Goal: Share content: Share content

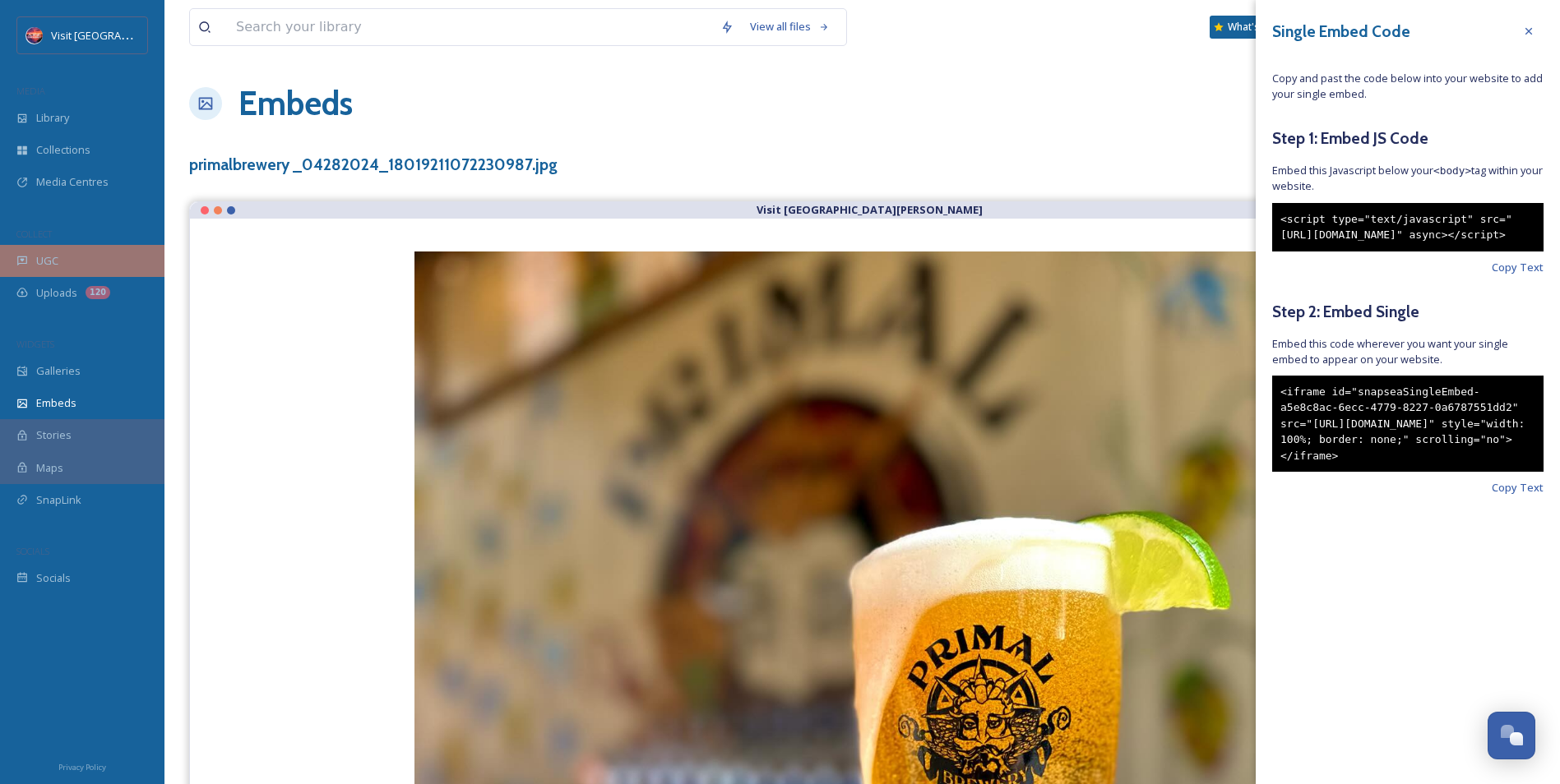
click at [78, 252] on div "UGC" at bounding box center [82, 261] width 164 height 32
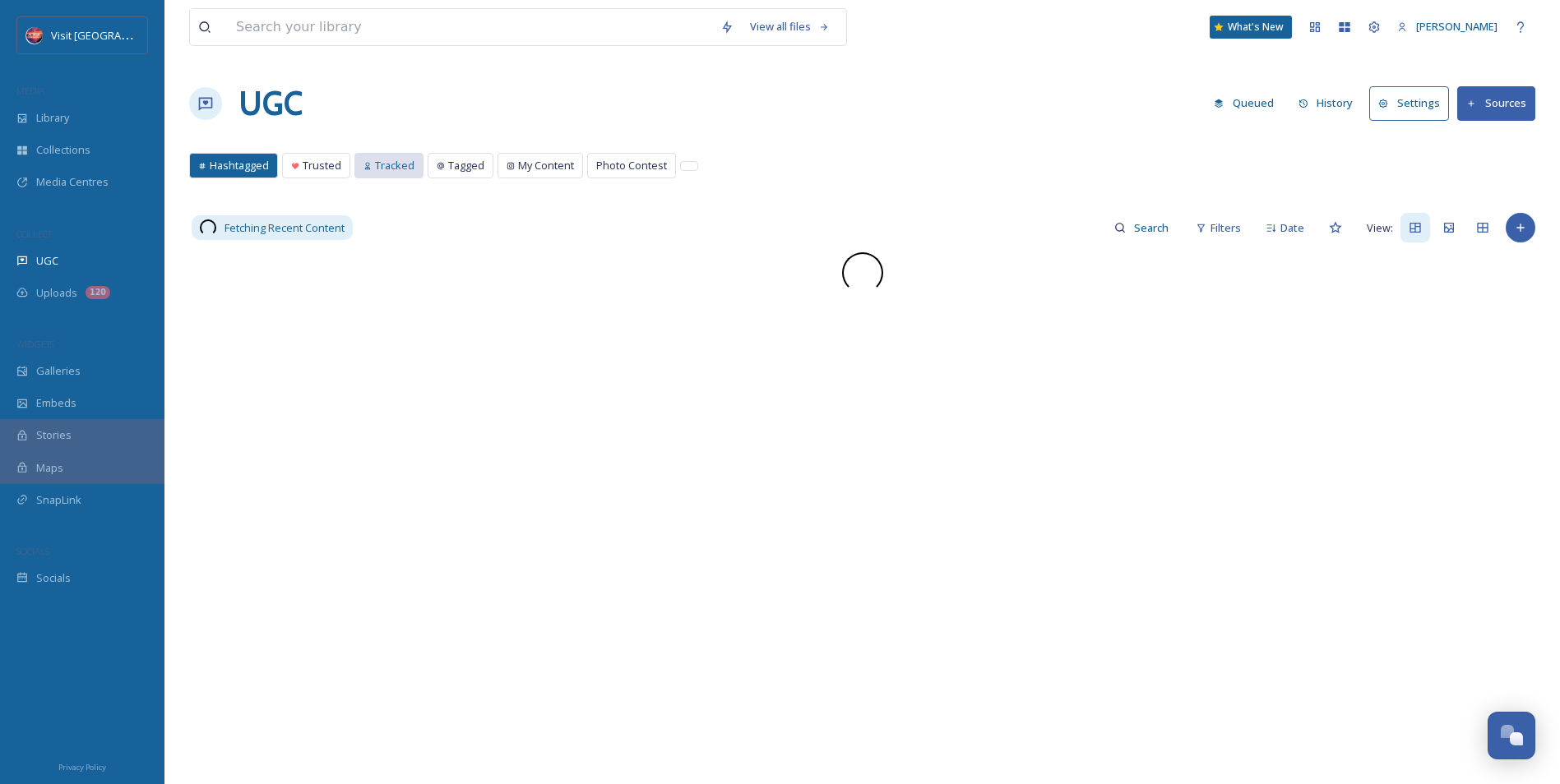
click at [377, 161] on span "Tracked" at bounding box center [395, 166] width 39 height 16
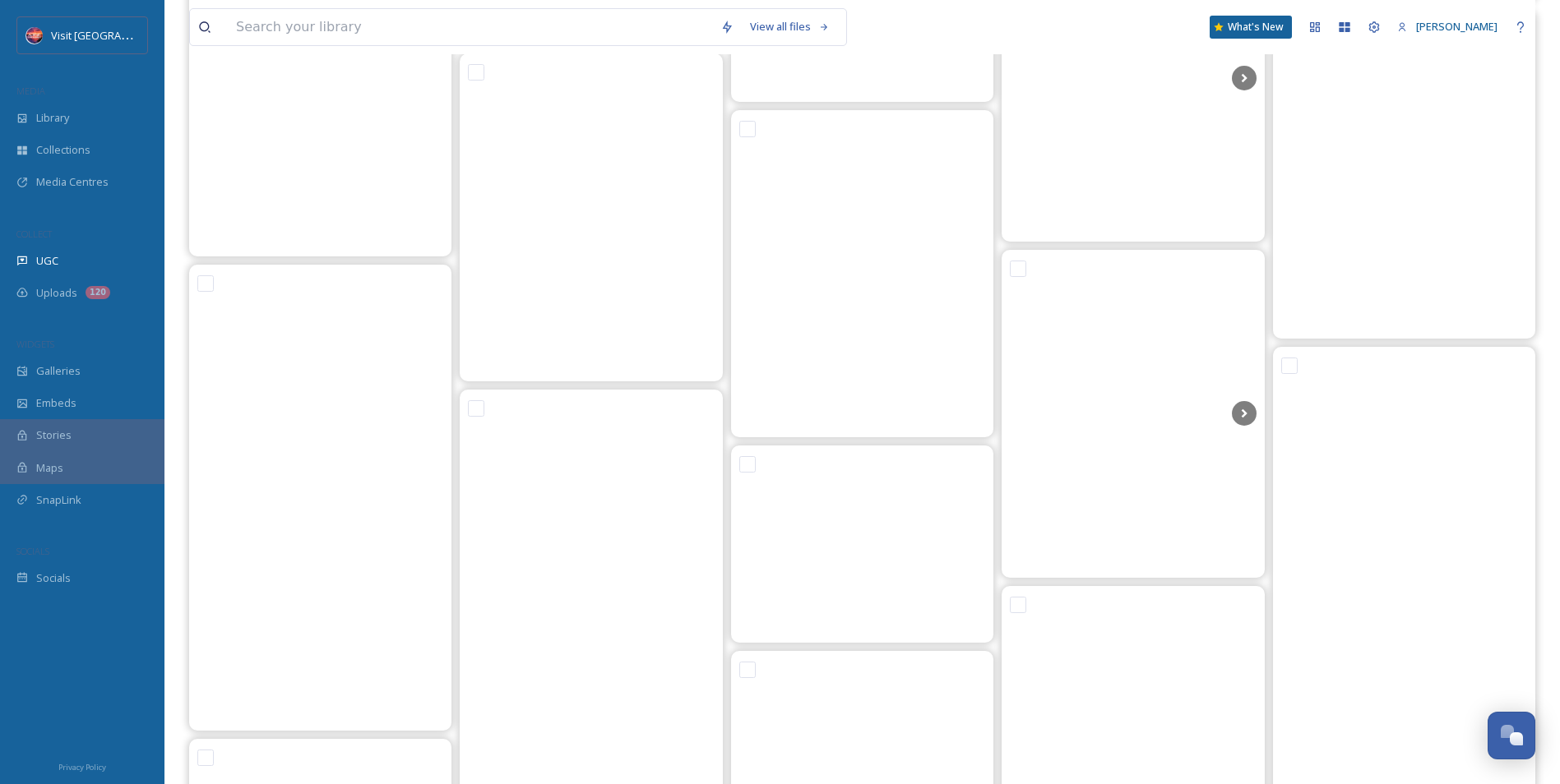
scroll to position [20305, 0]
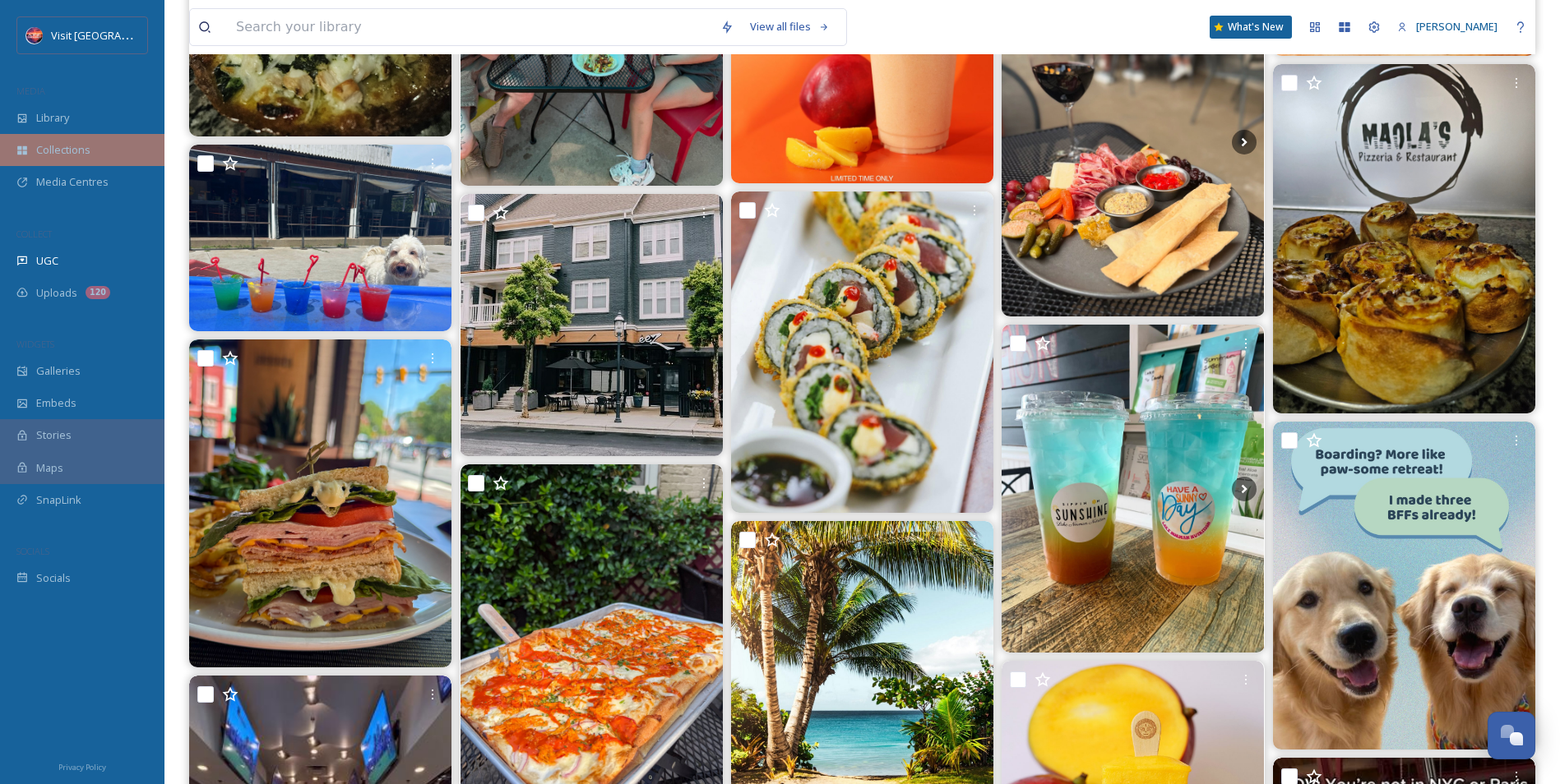
click at [55, 145] on span "Collections" at bounding box center [63, 150] width 54 height 16
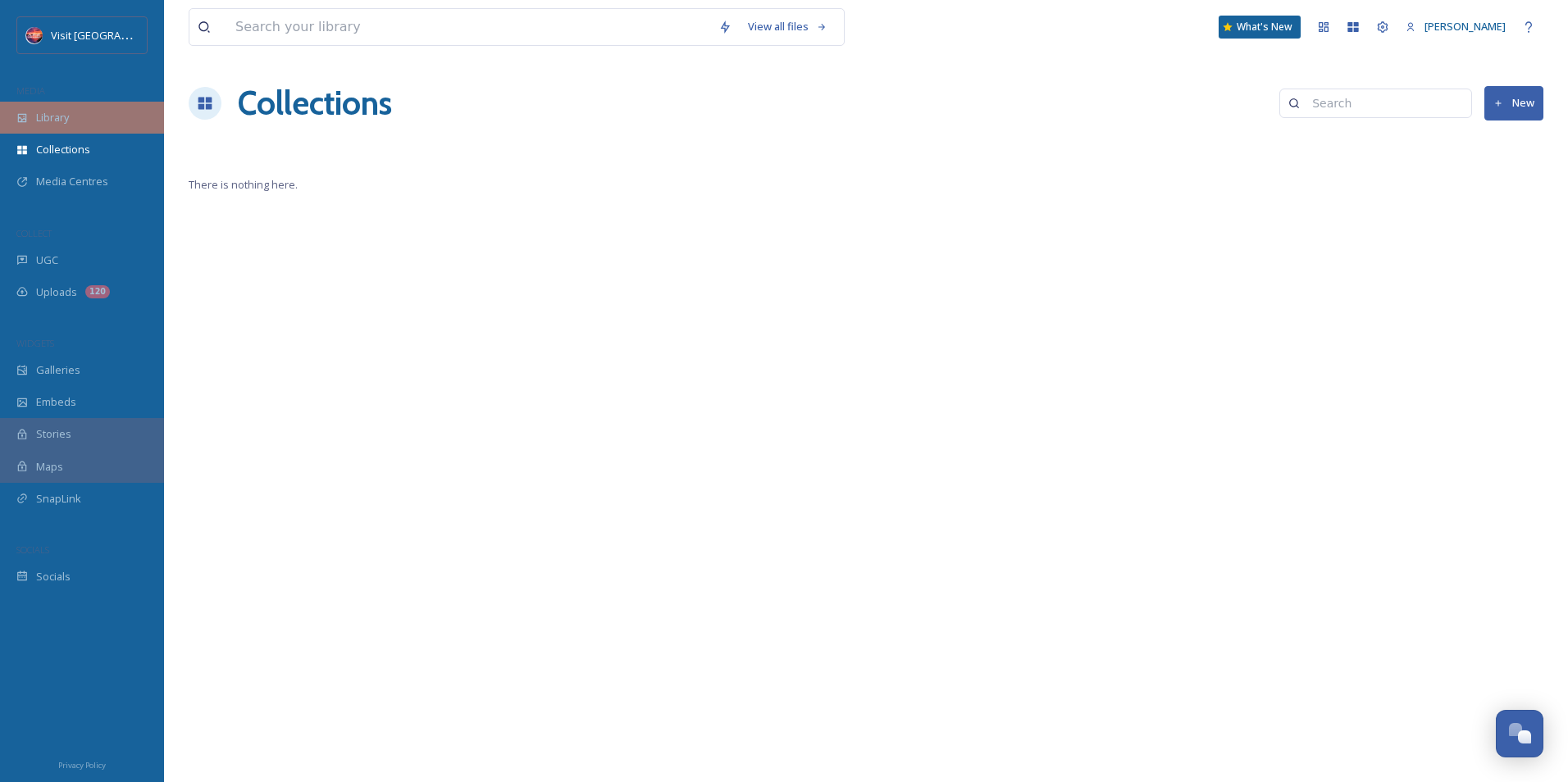
click at [75, 121] on div "Library" at bounding box center [81, 118] width 164 height 32
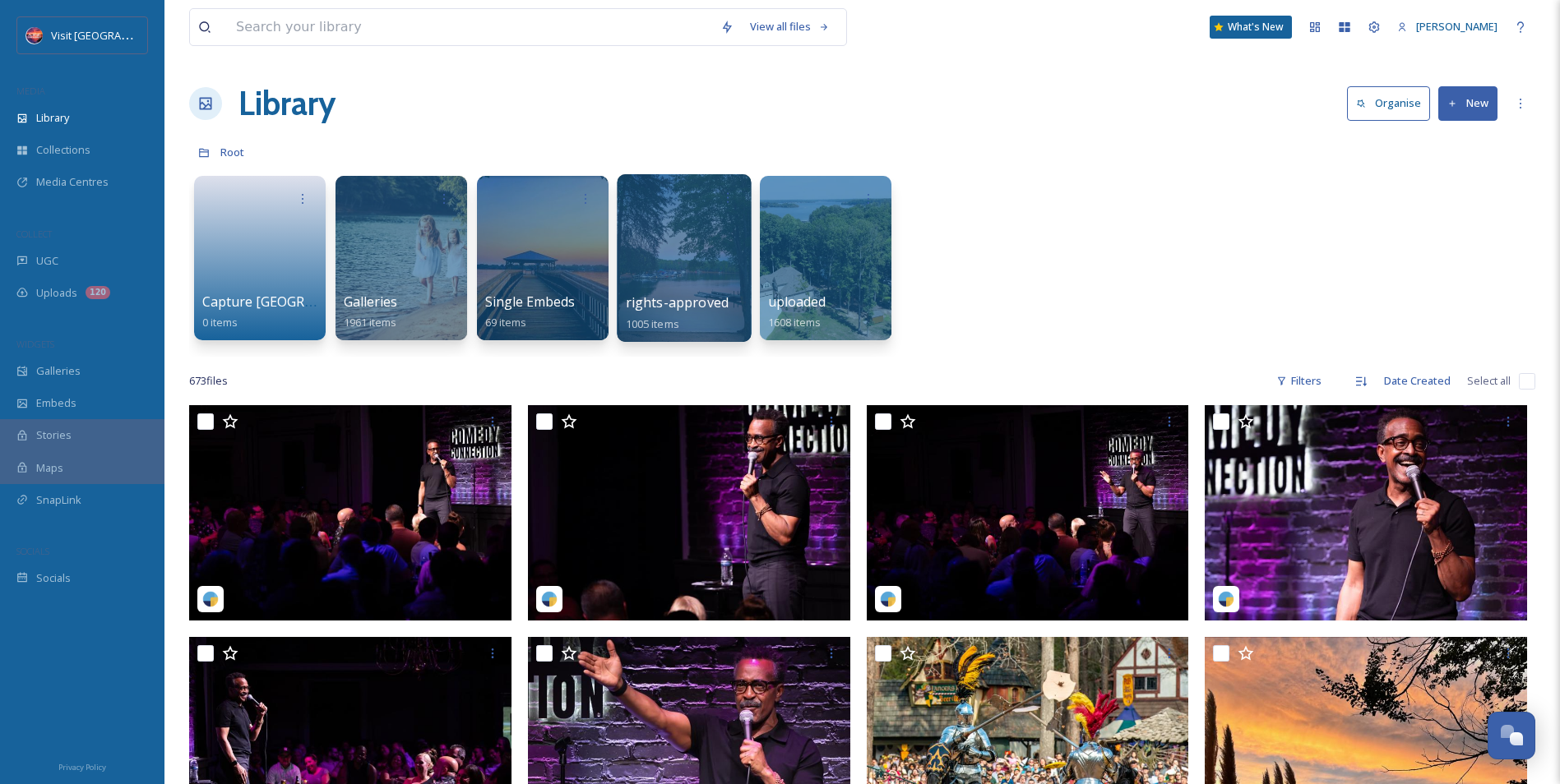
click at [676, 256] on div at bounding box center [683, 258] width 134 height 168
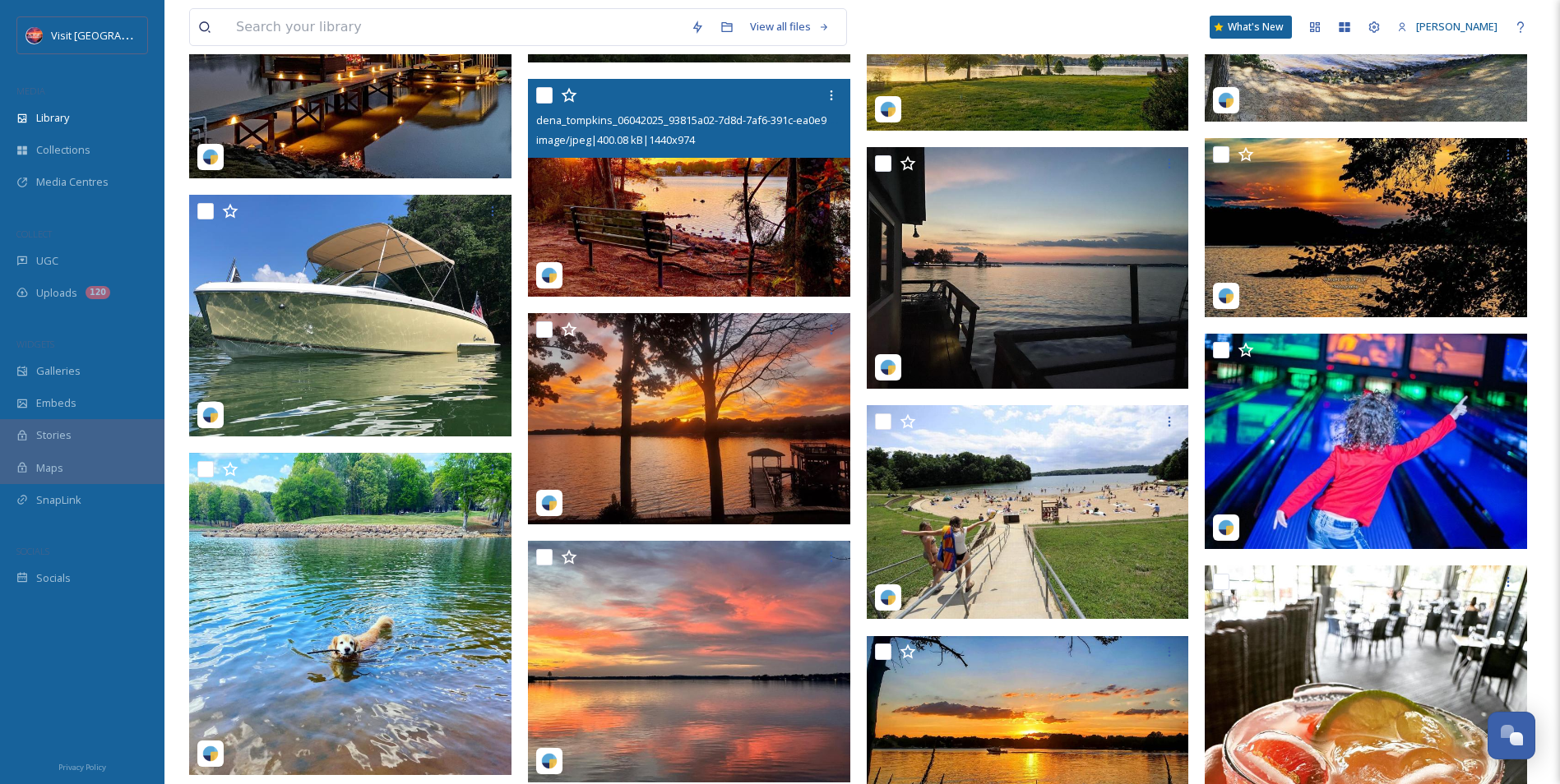
scroll to position [1644, 0]
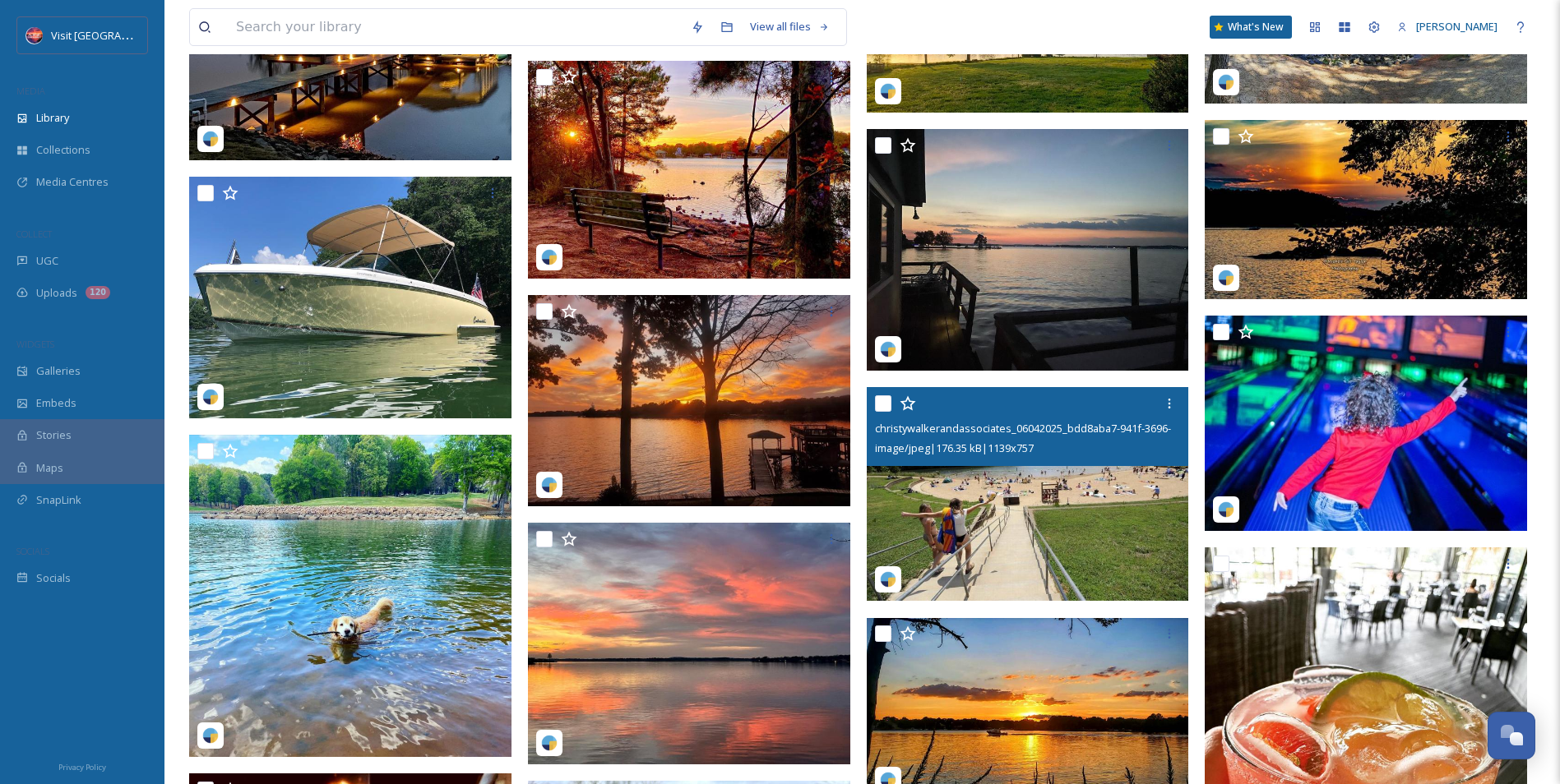
click at [1024, 521] on img at bounding box center [1028, 494] width 322 height 214
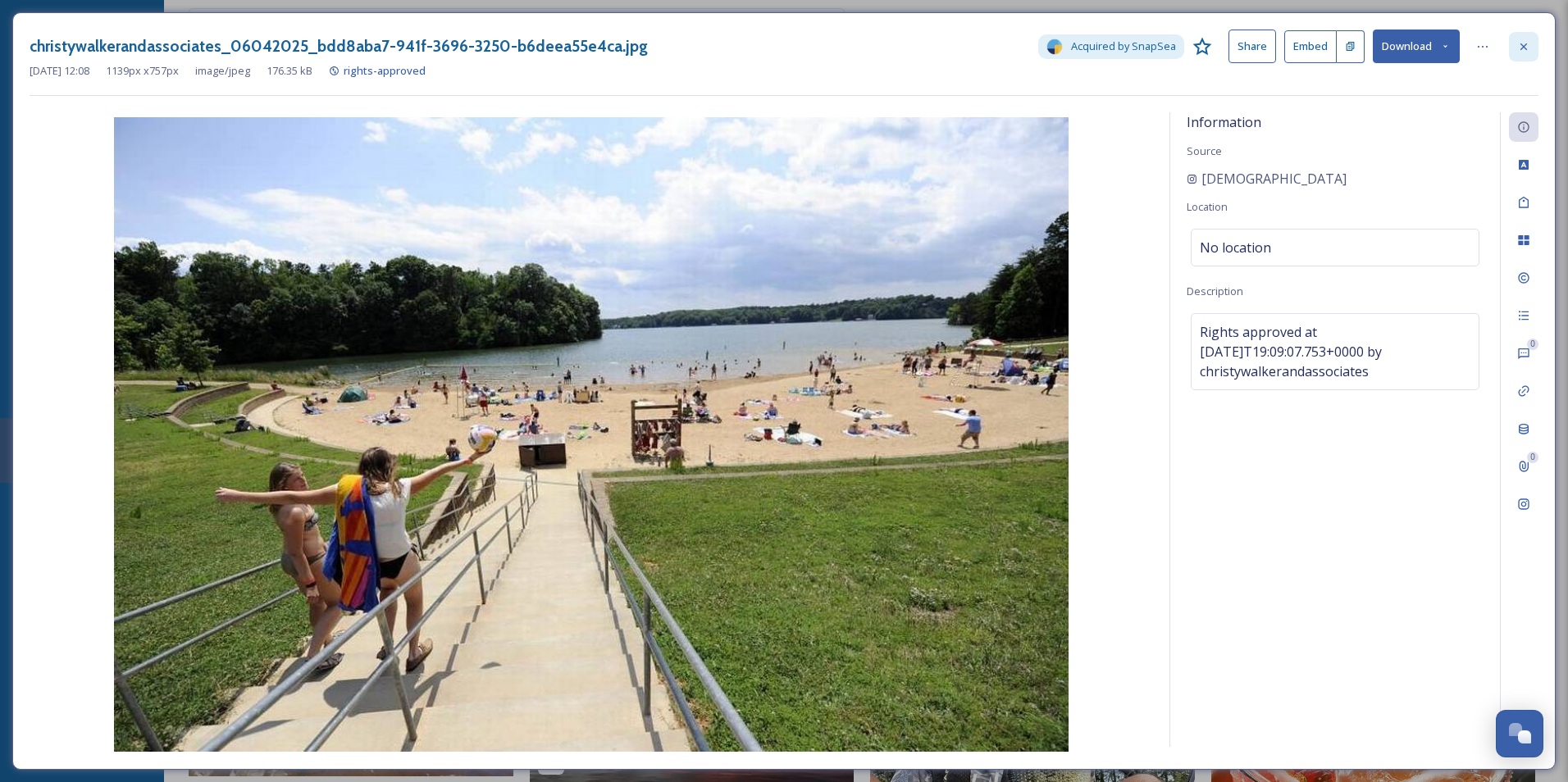
click at [1521, 48] on icon at bounding box center [1524, 46] width 13 height 13
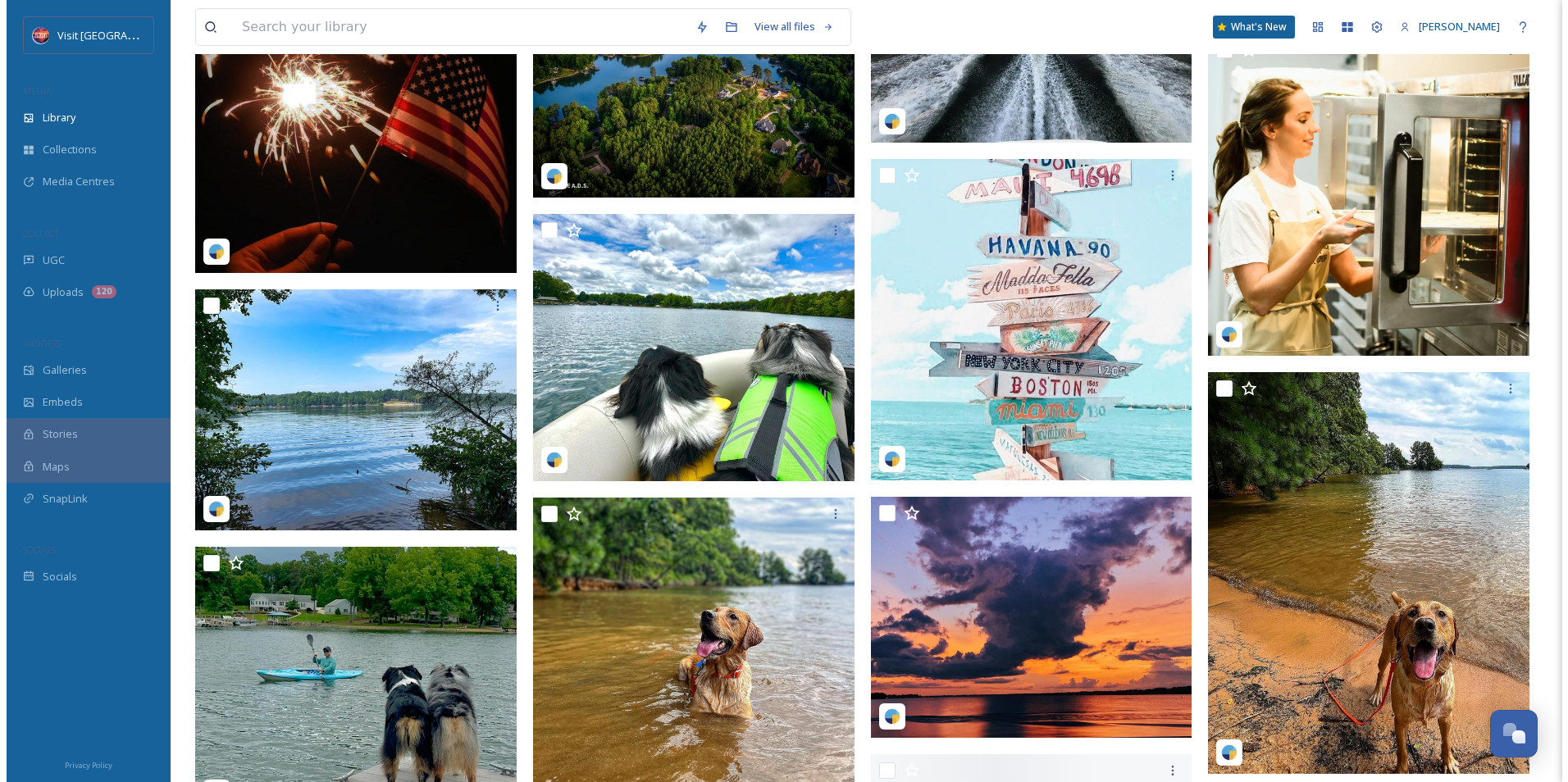
scroll to position [13283, 0]
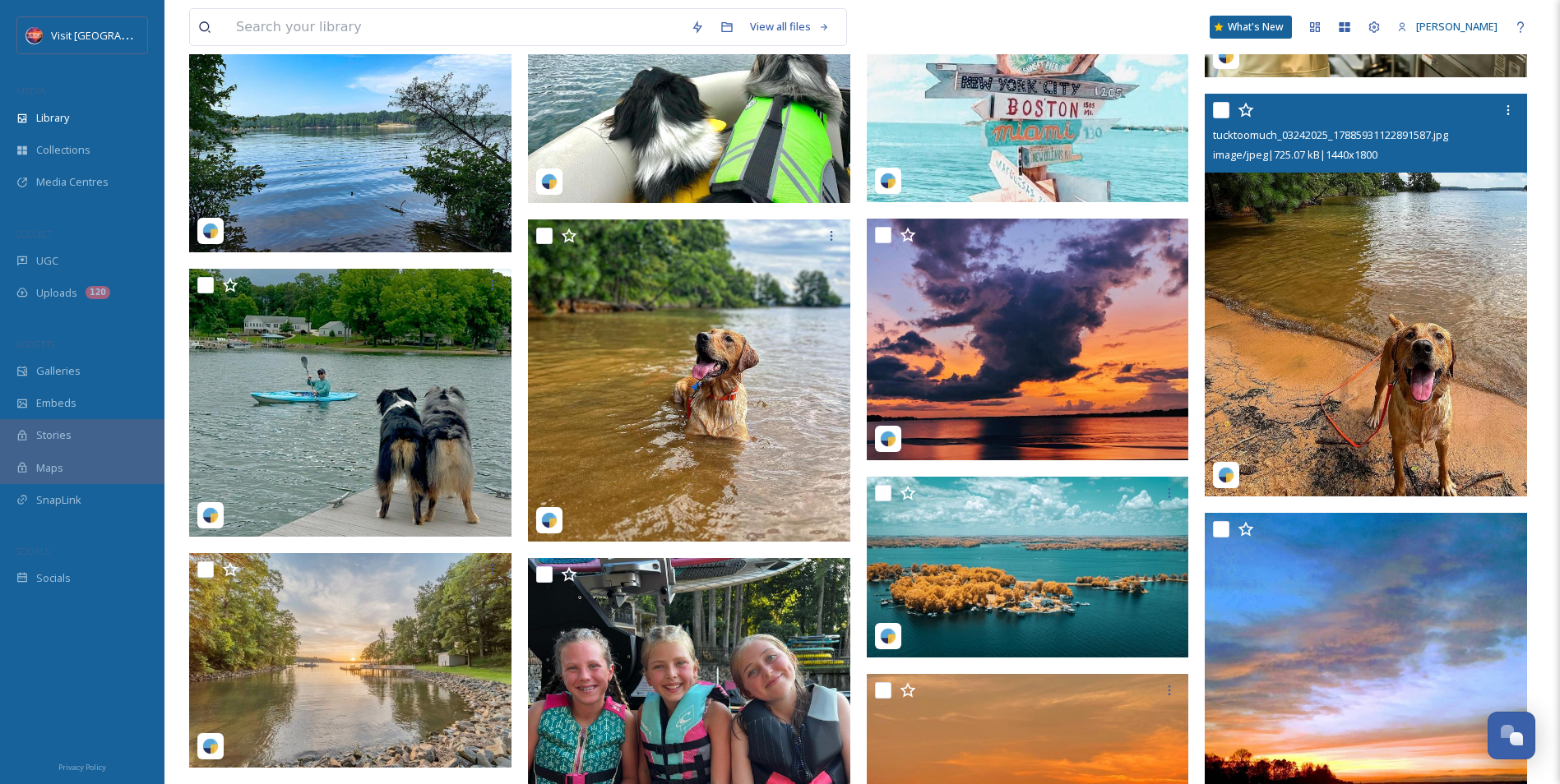
click at [1323, 311] on img at bounding box center [1366, 295] width 322 height 403
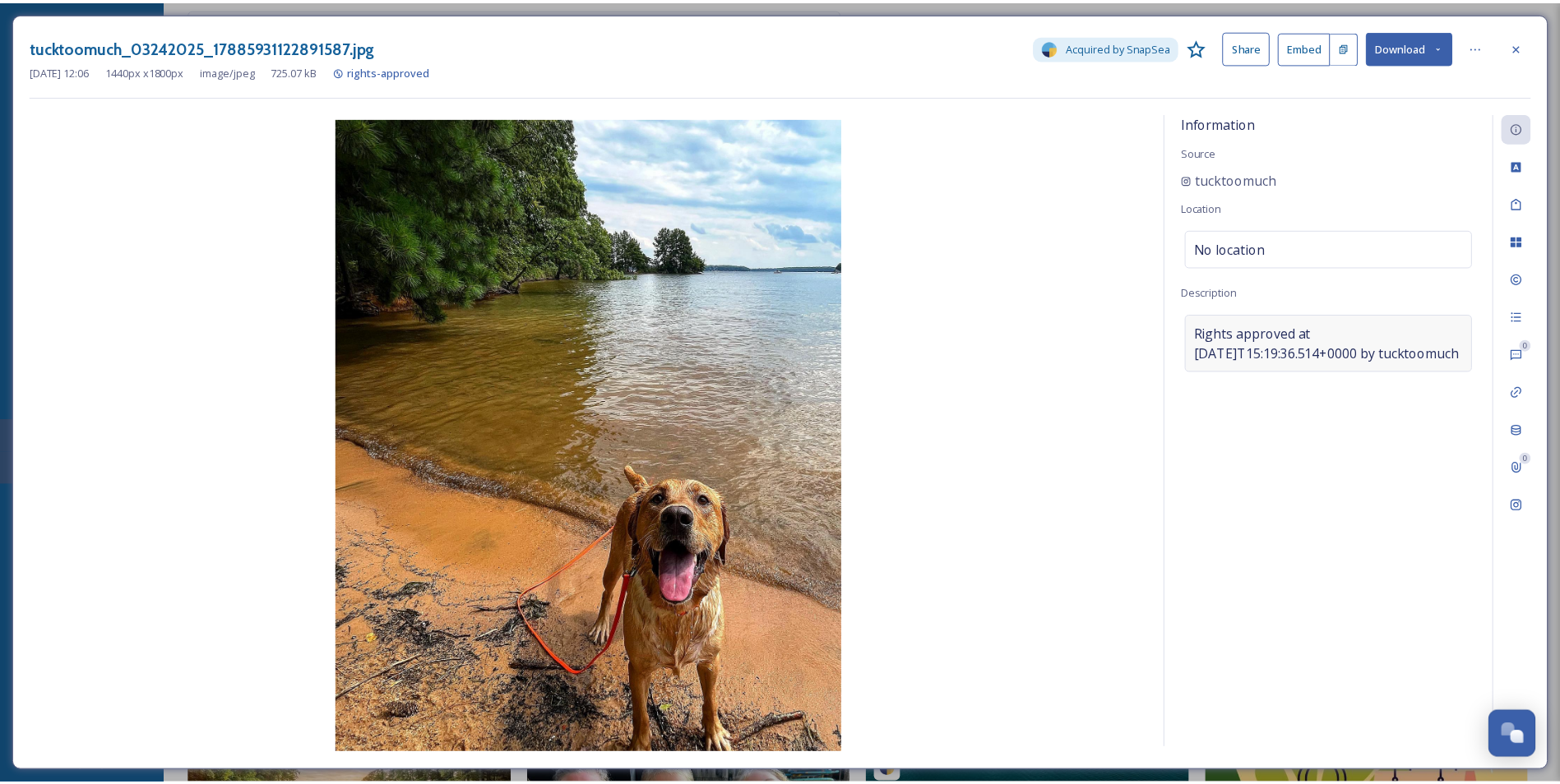
scroll to position [13444, 0]
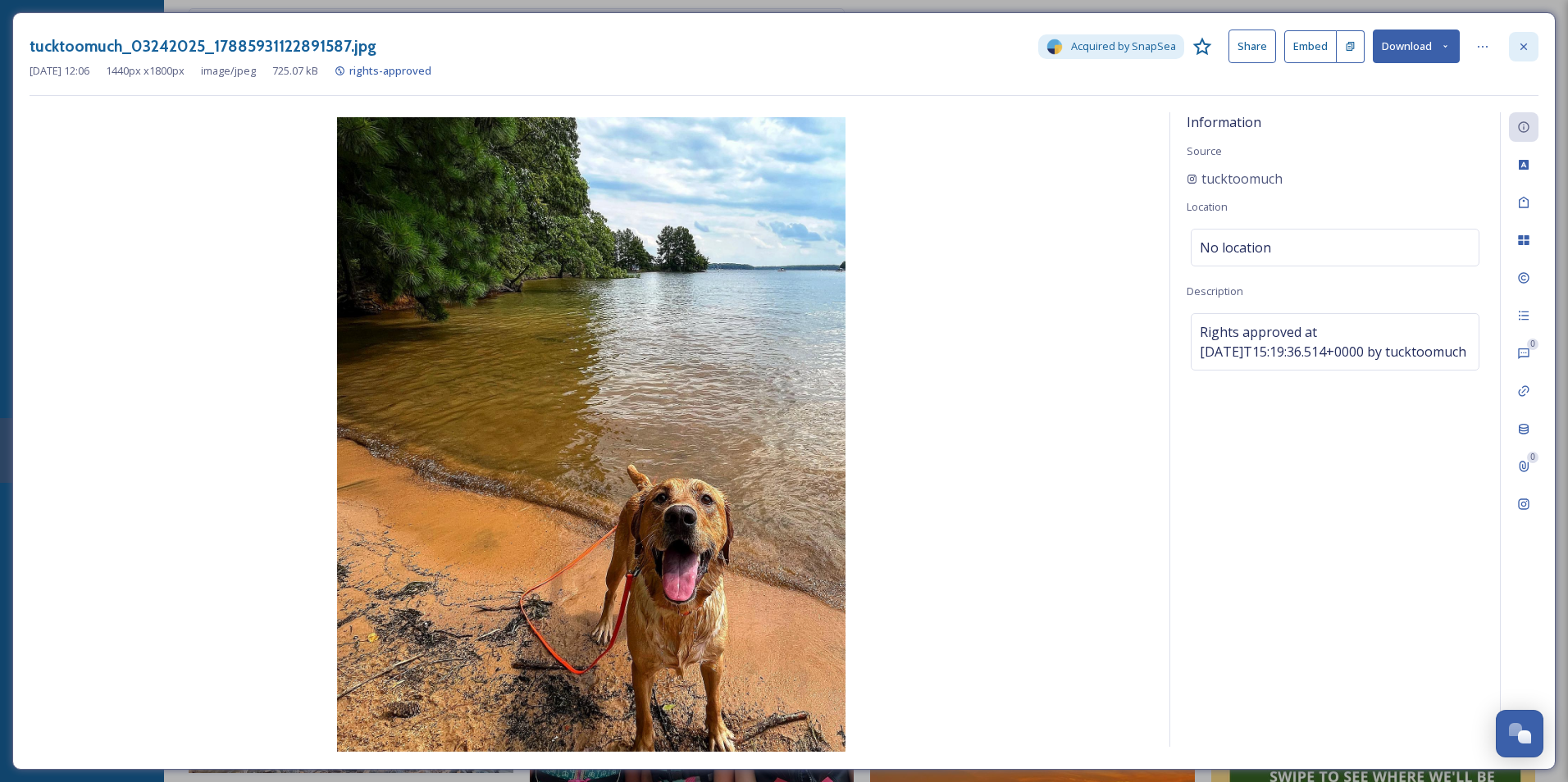
click at [1526, 41] on icon at bounding box center [1524, 46] width 13 height 13
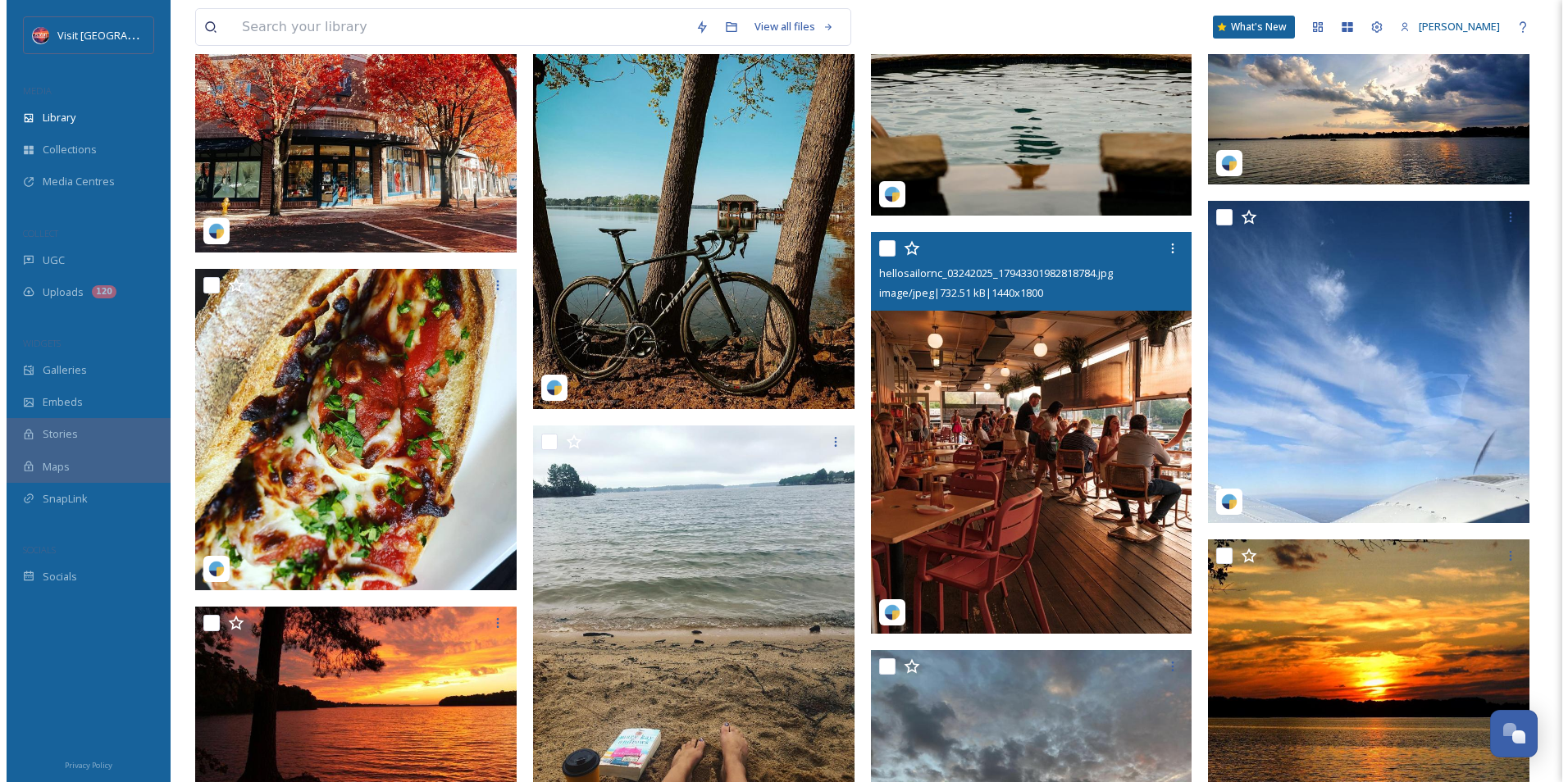
scroll to position [15736, 0]
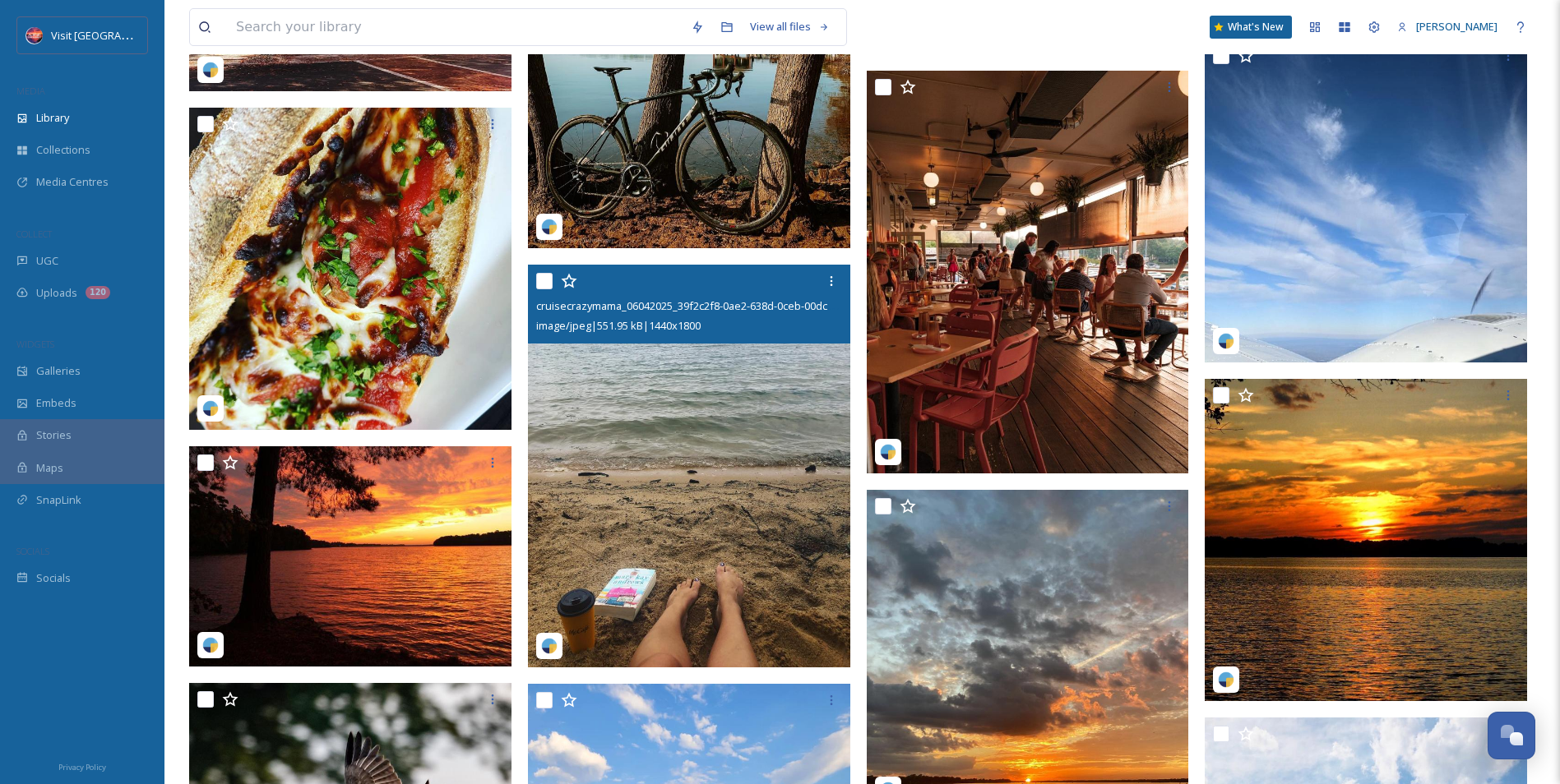
click at [607, 435] on img at bounding box center [689, 466] width 322 height 403
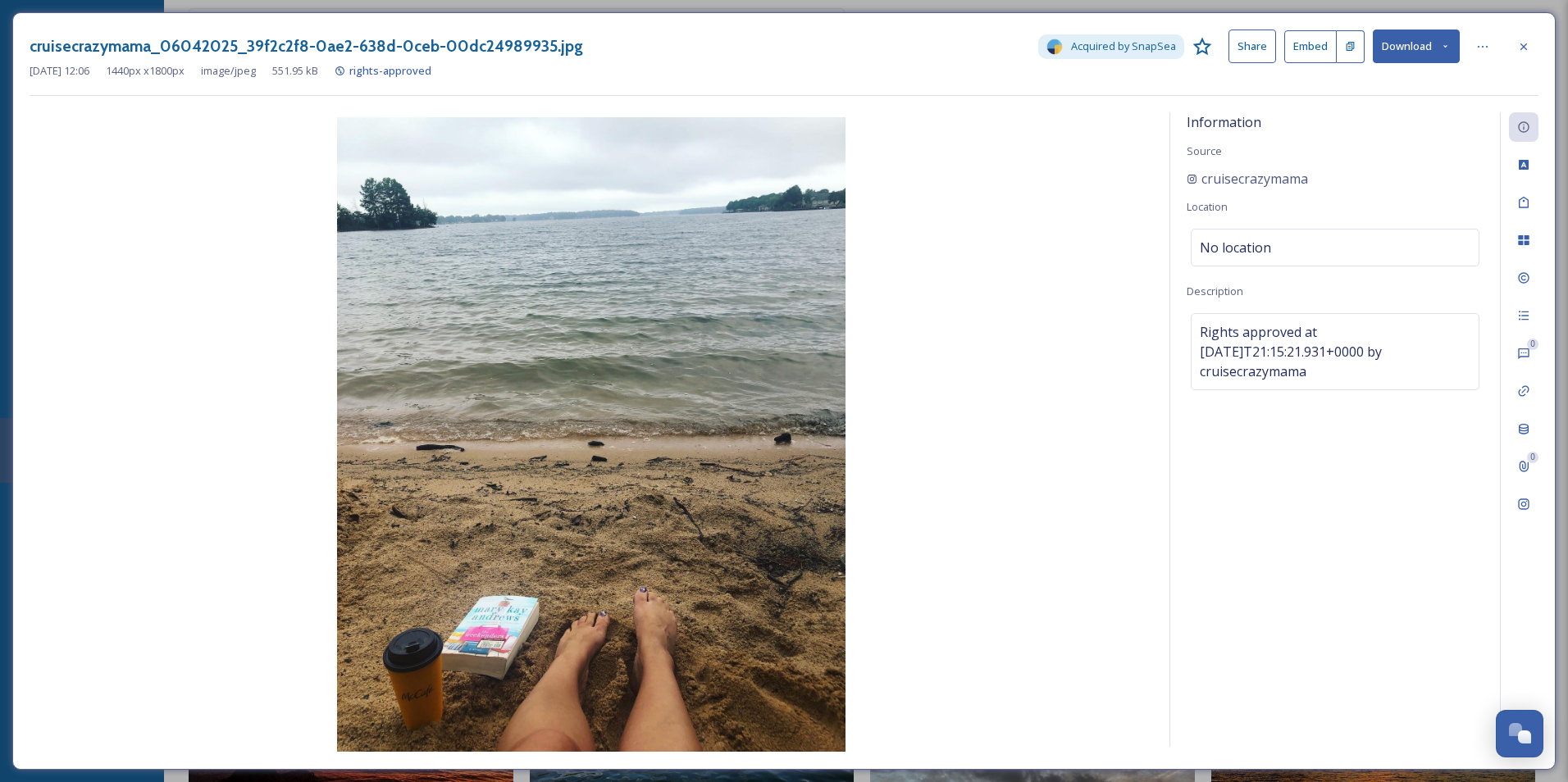
click at [1308, 48] on button "Embed" at bounding box center [1311, 46] width 52 height 33
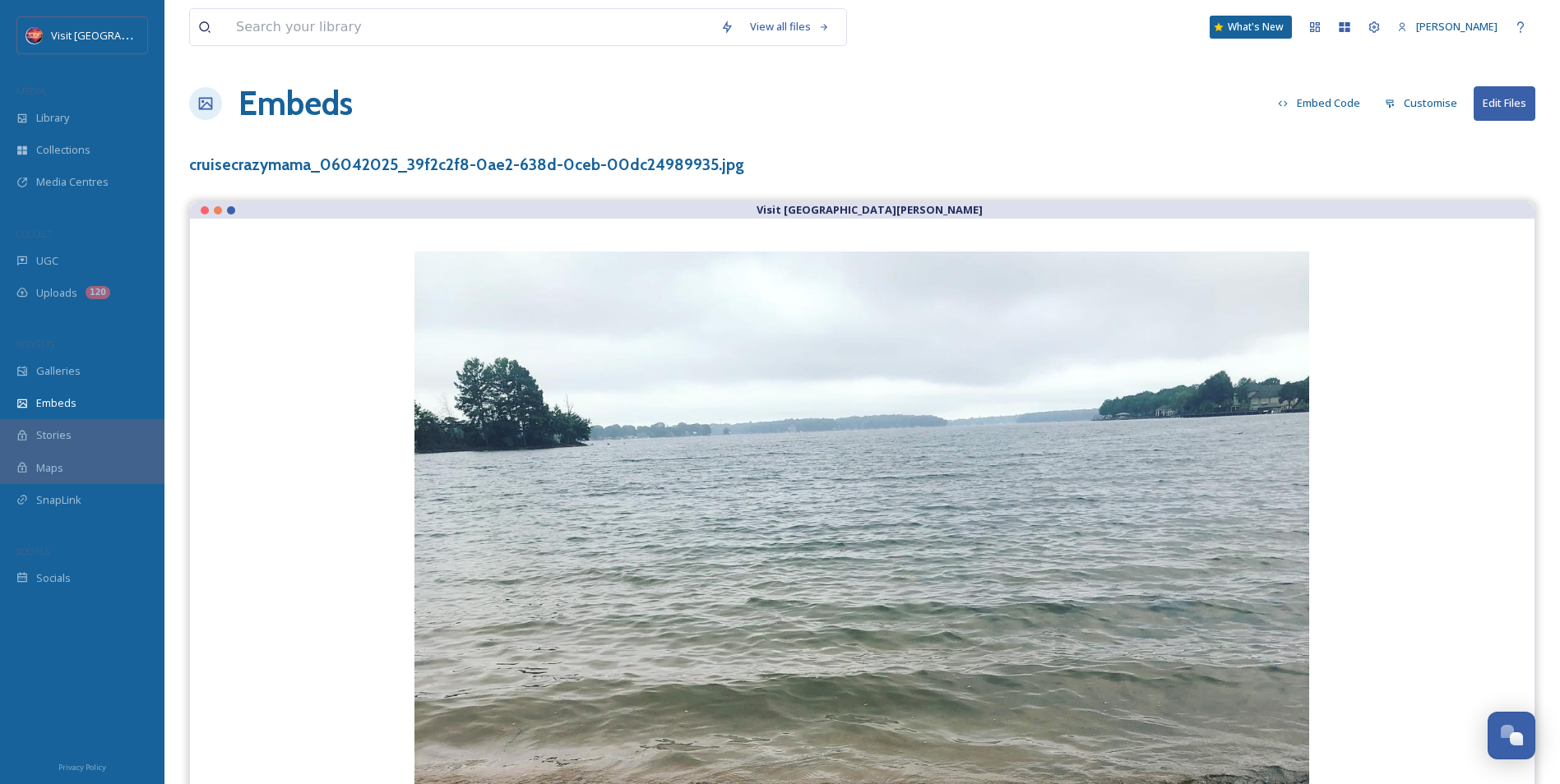
click at [1331, 108] on button "Embed Code" at bounding box center [1319, 103] width 98 height 32
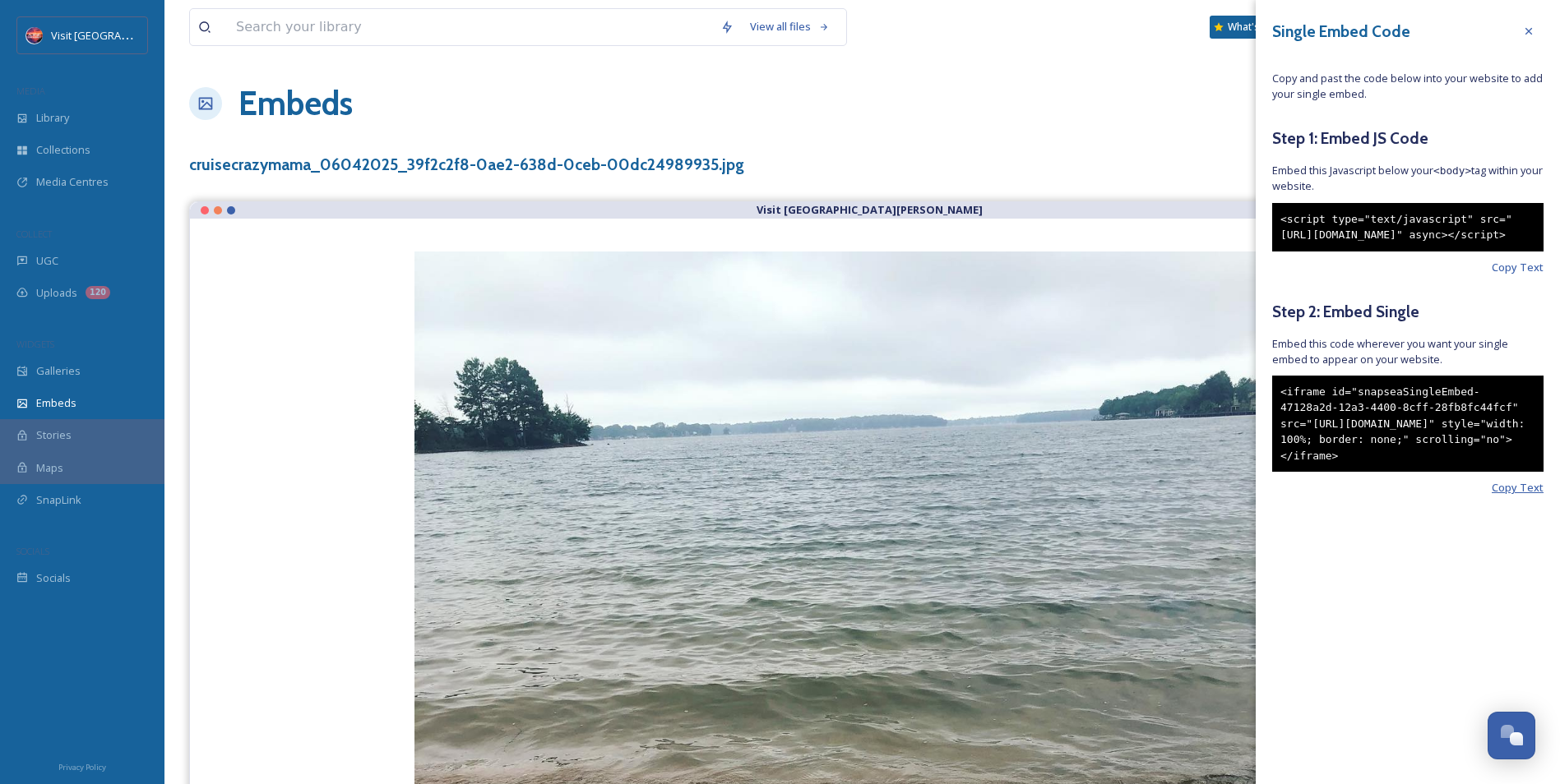
click at [1523, 496] on span "Copy Text" at bounding box center [1517, 488] width 51 height 16
